Goal: Information Seeking & Learning: Learn about a topic

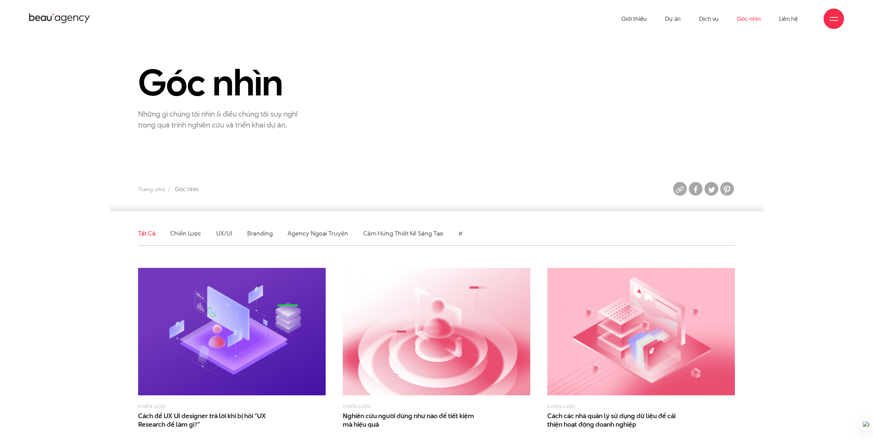
click at [179, 238] on li "Chiến lược" at bounding box center [185, 234] width 31 height 24
click at [197, 238] on li "Chiến lược" at bounding box center [185, 234] width 31 height 24
click at [189, 236] on link "Chiến lược" at bounding box center [185, 233] width 31 height 9
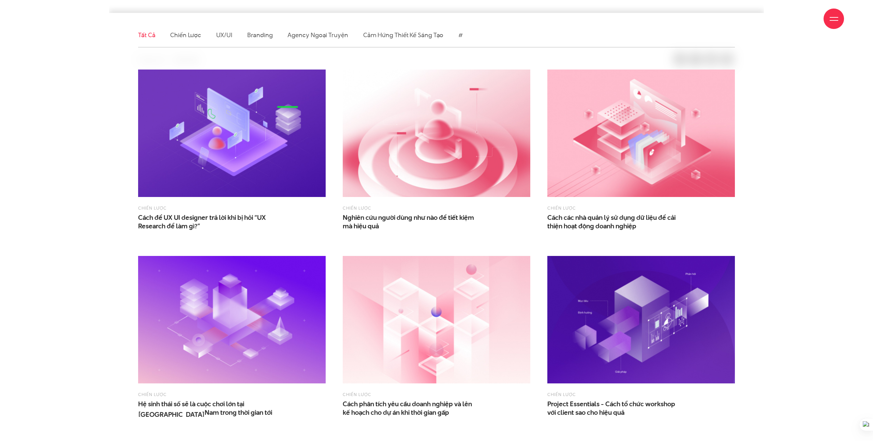
scroll to position [216, 0]
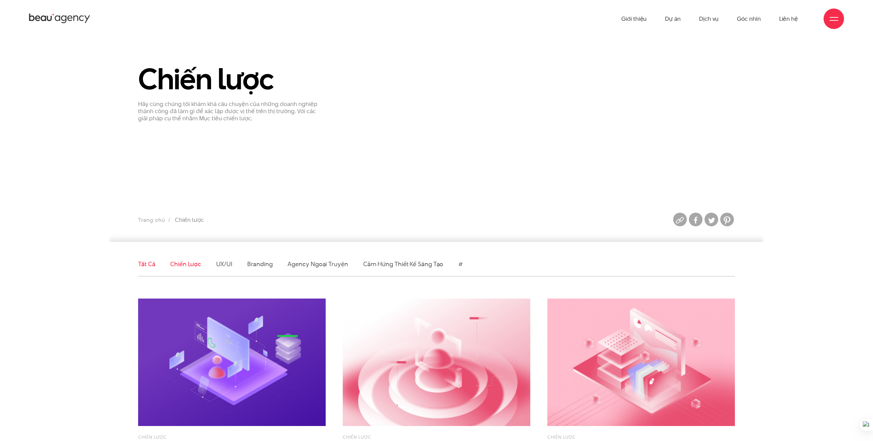
click at [150, 263] on link "Tất cả" at bounding box center [146, 264] width 17 height 9
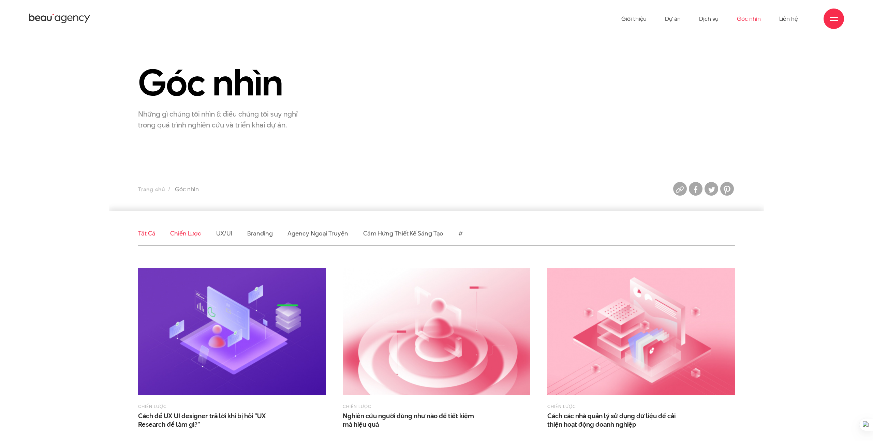
click at [183, 237] on link "Chiến lược" at bounding box center [185, 233] width 31 height 9
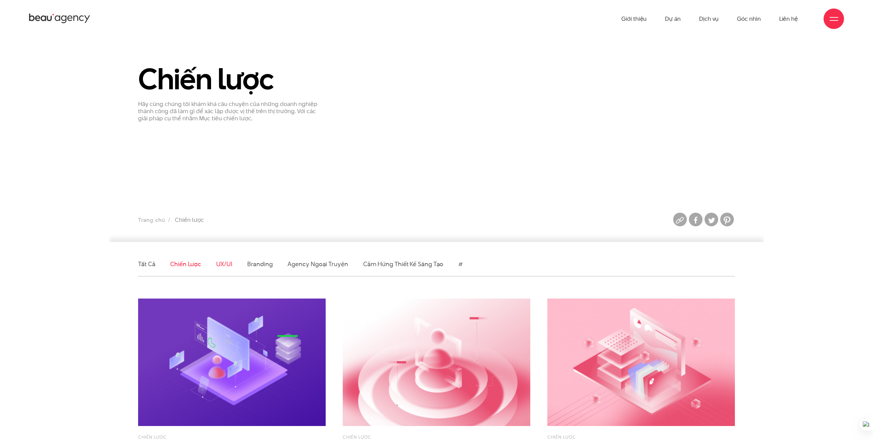
click at [219, 264] on link "UX/UI" at bounding box center [224, 264] width 16 height 9
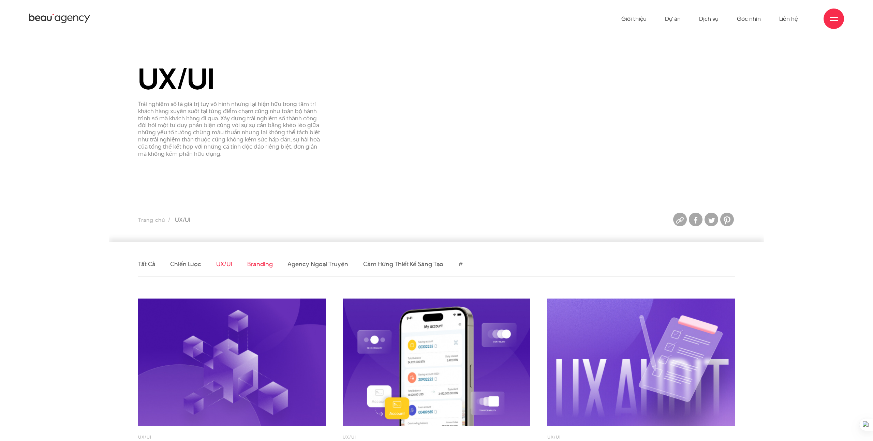
click at [249, 268] on link "Branding" at bounding box center [259, 264] width 25 height 9
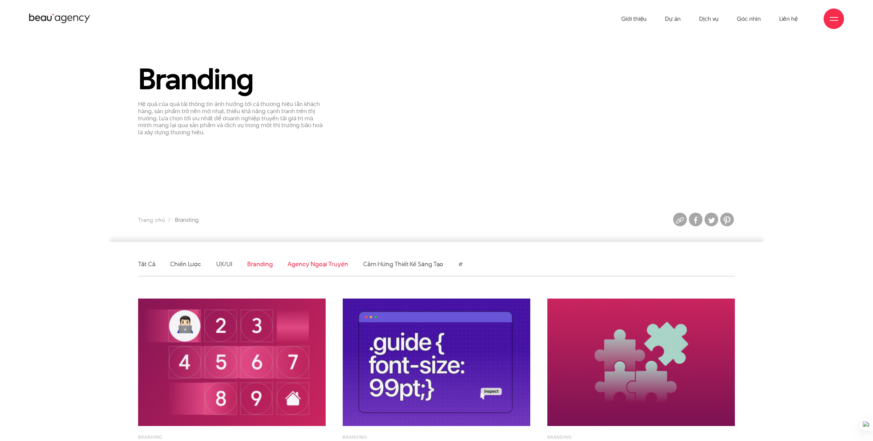
click at [294, 265] on link "Agency ngoại truyện" at bounding box center [318, 264] width 60 height 9
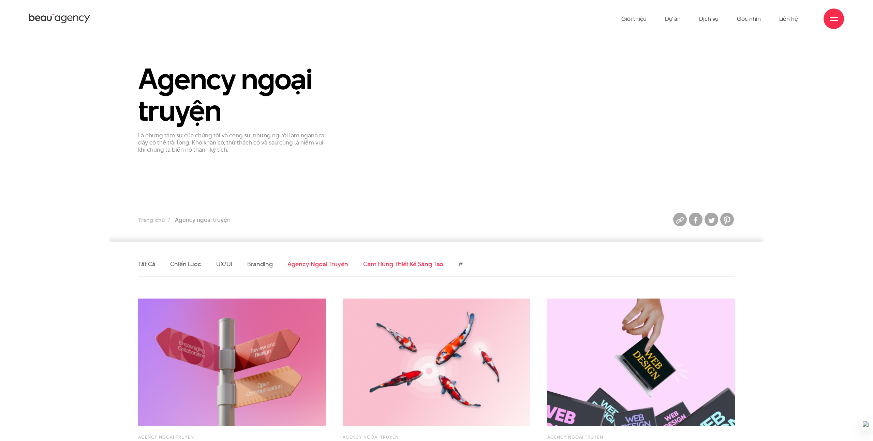
click at [374, 265] on link "Cảm hứng thiết kế sáng tạo" at bounding box center [403, 264] width 80 height 9
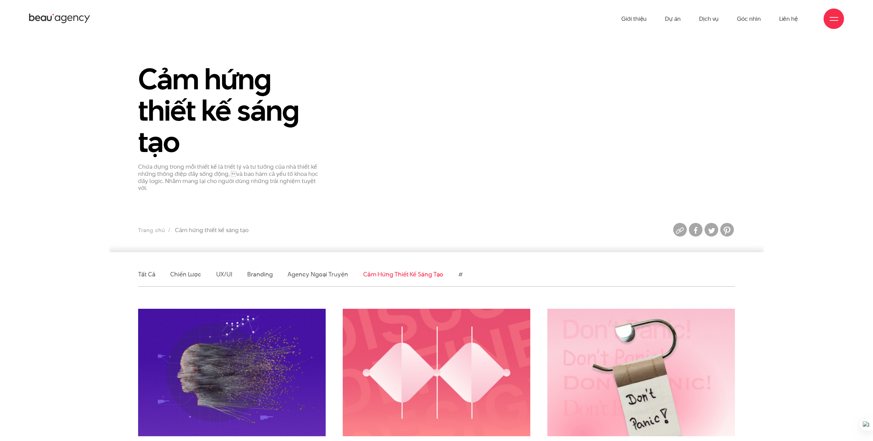
click at [155, 267] on ul "Tất cả Chiến lược UX/UI Branding Agency ngoại truyện Cảm hứng thiết kế sáng tạo…" at bounding box center [436, 275] width 597 height 24
click at [147, 270] on link "Tất cả" at bounding box center [146, 274] width 17 height 9
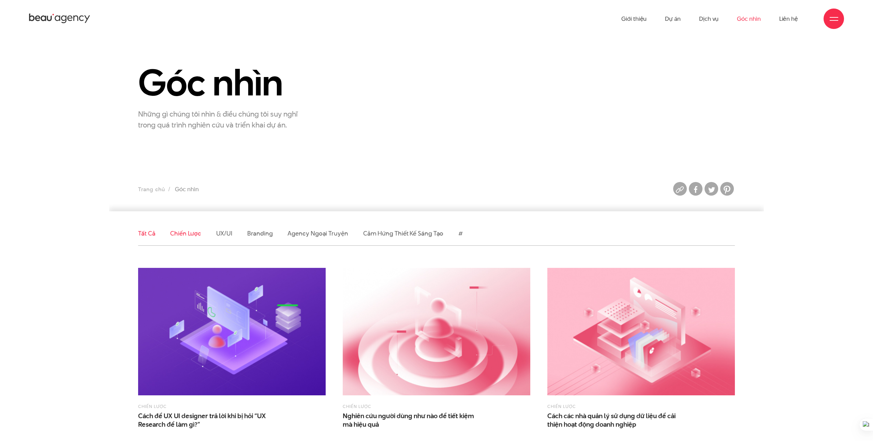
click at [188, 232] on link "Chiến lược" at bounding box center [185, 233] width 31 height 9
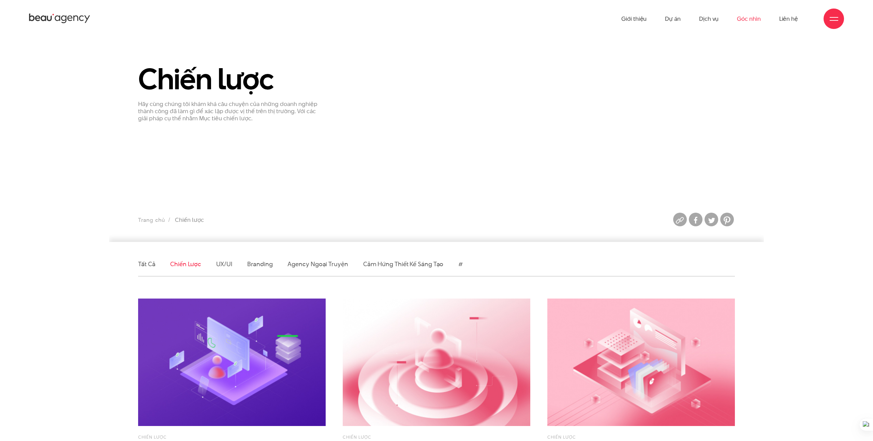
click at [758, 14] on link "Góc nhìn" at bounding box center [749, 19] width 24 height 38
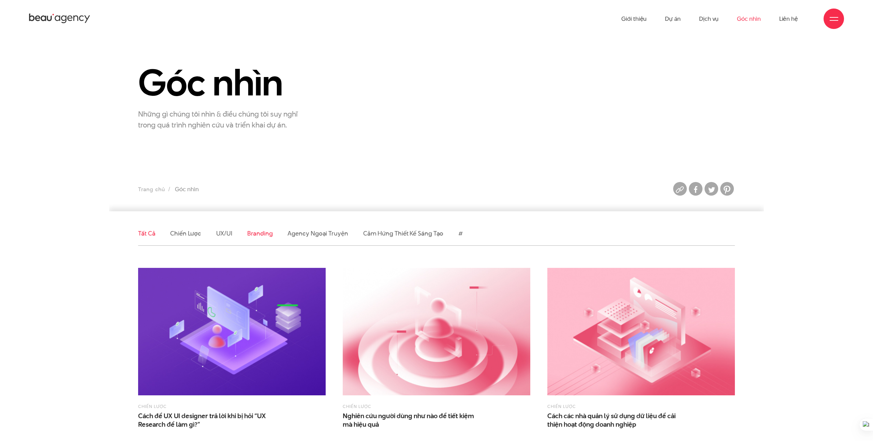
click at [258, 230] on link "Branding" at bounding box center [259, 233] width 25 height 9
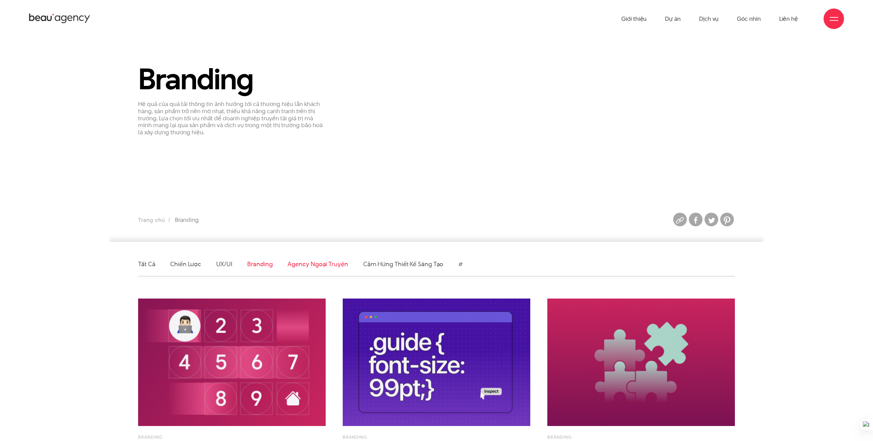
click at [319, 266] on link "Agency ngoại truyện" at bounding box center [318, 264] width 60 height 9
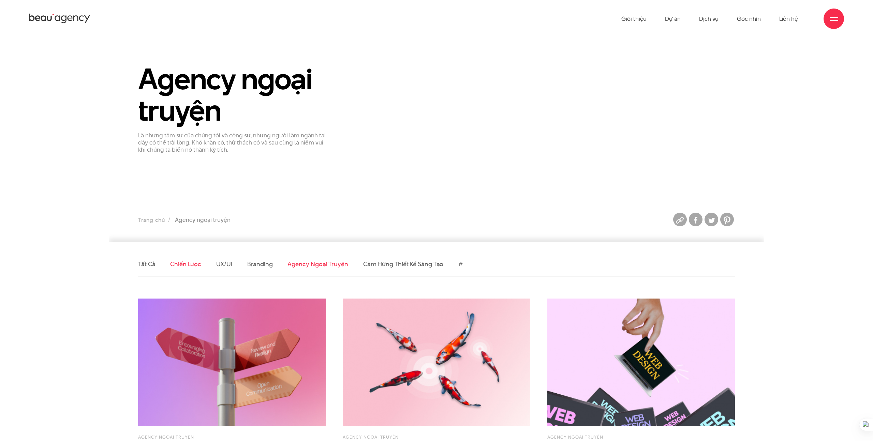
click at [183, 262] on link "Chiến lược" at bounding box center [185, 264] width 31 height 9
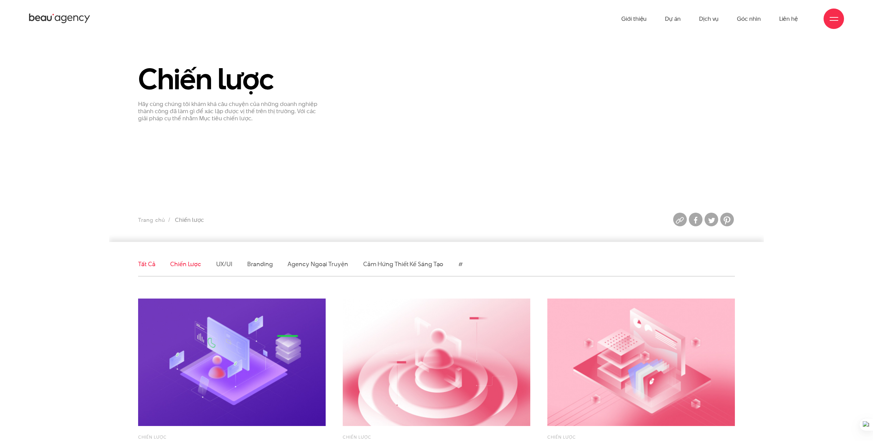
click at [138, 262] on link "Tất cả" at bounding box center [146, 264] width 17 height 9
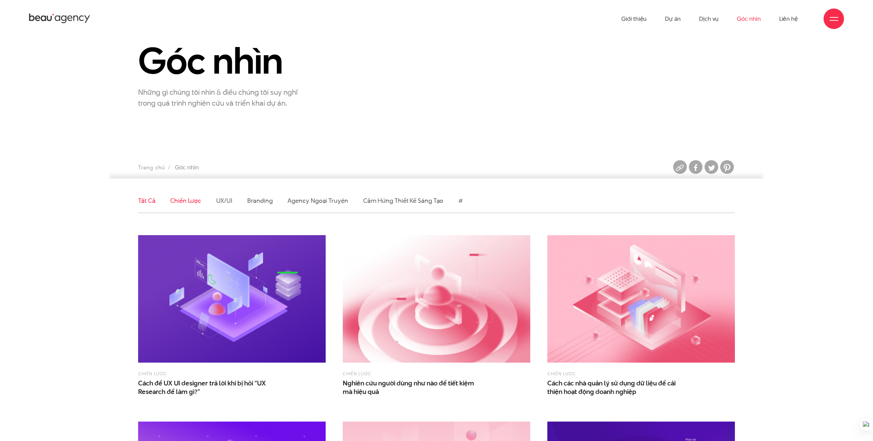
click at [196, 203] on link "Chiến lược" at bounding box center [185, 200] width 31 height 9
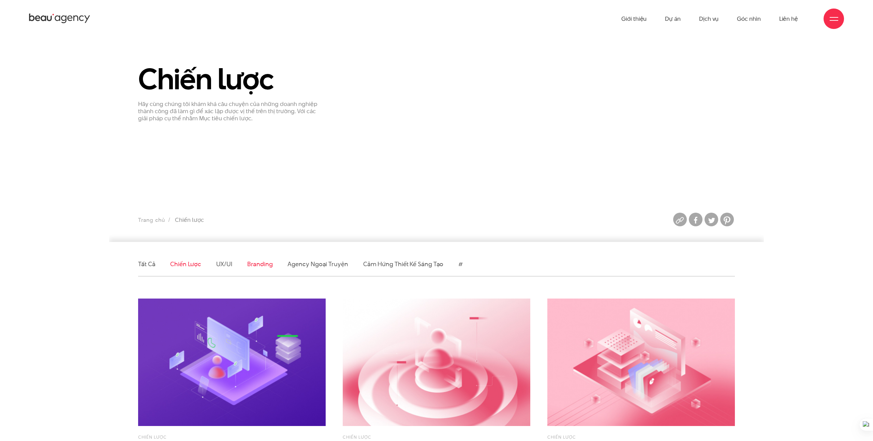
click at [260, 267] on link "Branding" at bounding box center [259, 264] width 25 height 9
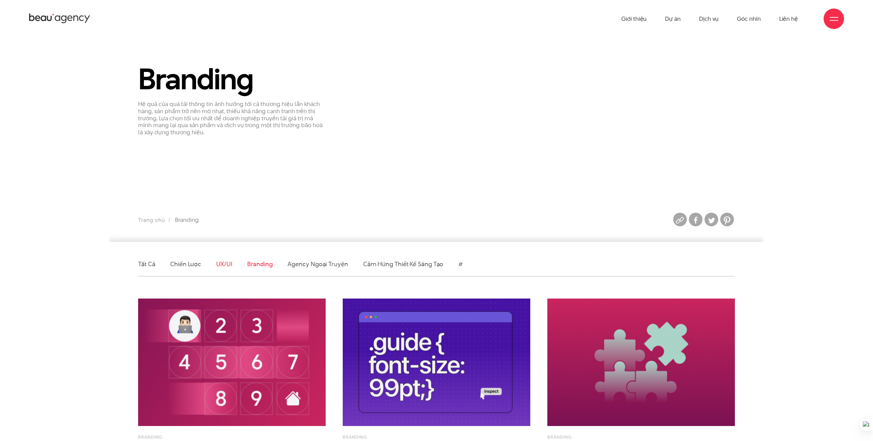
click at [223, 262] on link "UX/UI" at bounding box center [224, 264] width 16 height 9
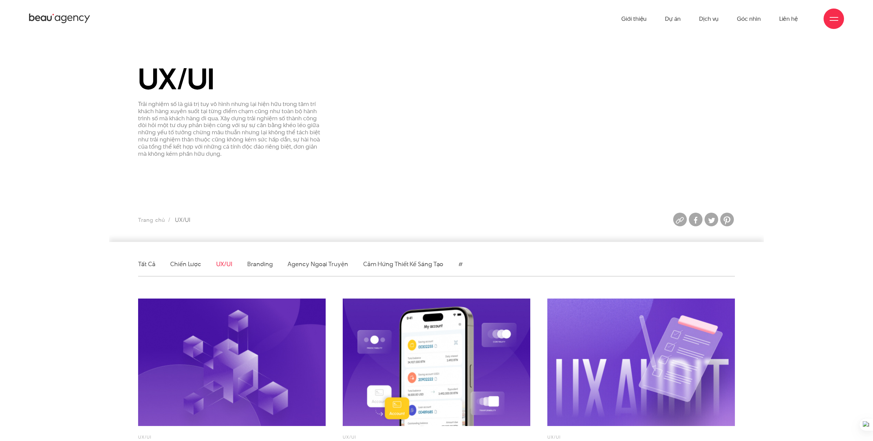
click at [262, 269] on li "Branding" at bounding box center [259, 264] width 25 height 24
click at [262, 267] on link "Branding" at bounding box center [259, 264] width 25 height 9
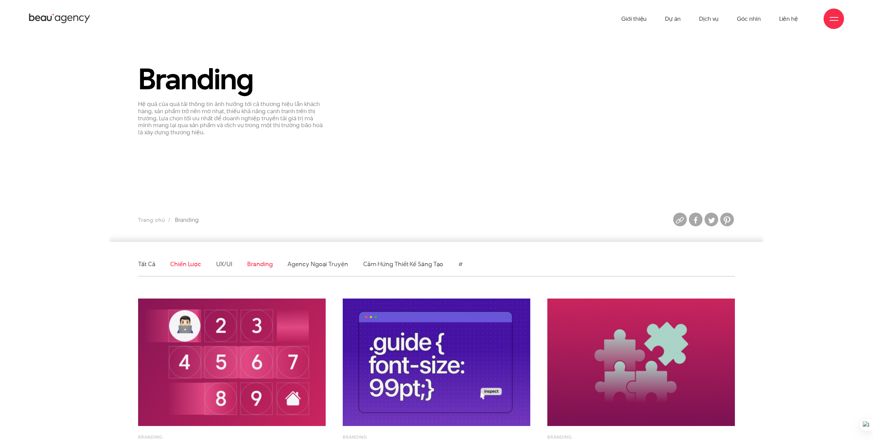
click at [181, 262] on link "Chiến lược" at bounding box center [185, 264] width 31 height 9
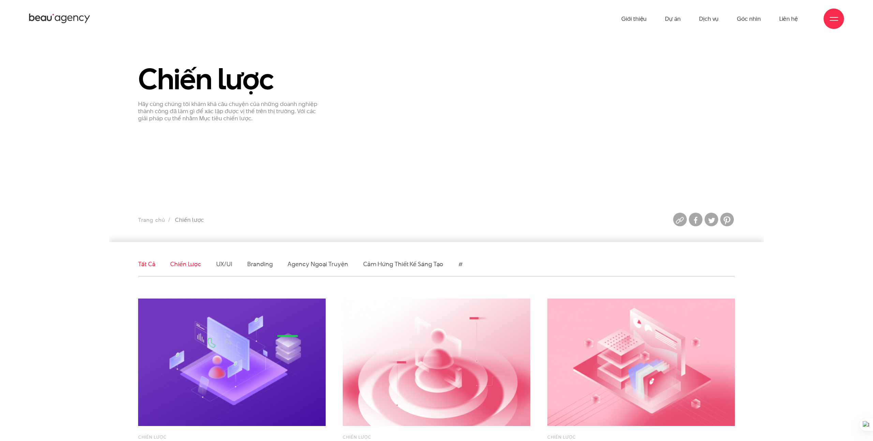
click at [150, 263] on link "Tất cả" at bounding box center [146, 264] width 17 height 9
